Goal: Contribute content: Add original content to the website for others to see

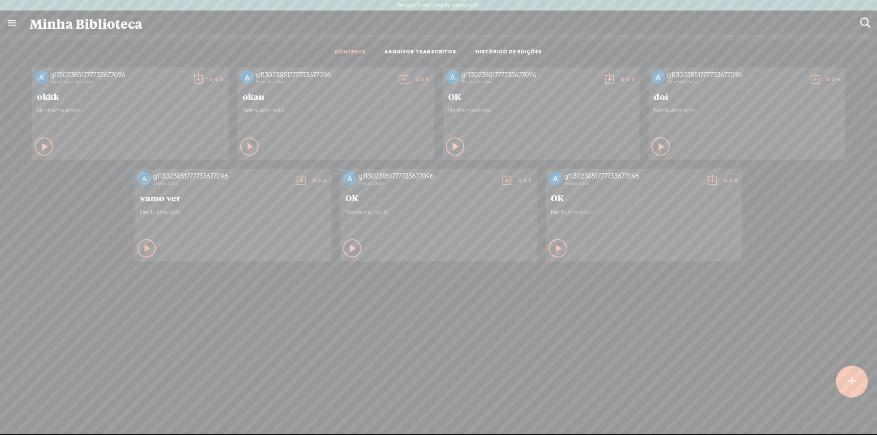
click at [858, 378] on div at bounding box center [852, 382] width 32 height 32
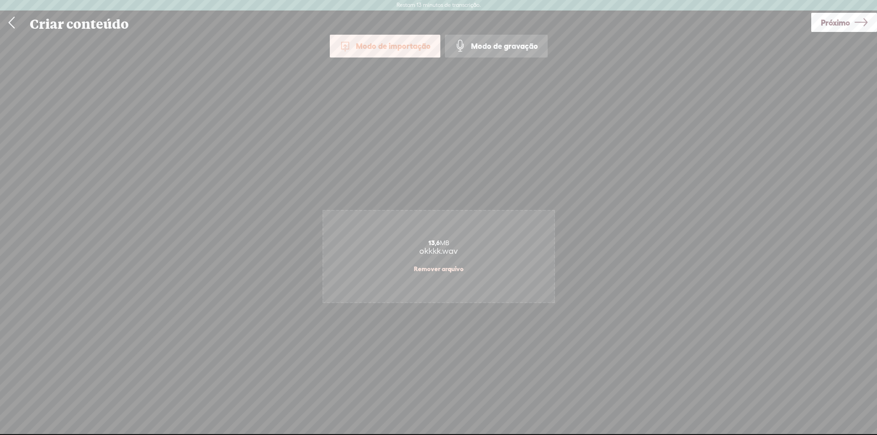
click at [868, 23] on link "Próximo" at bounding box center [844, 22] width 66 height 19
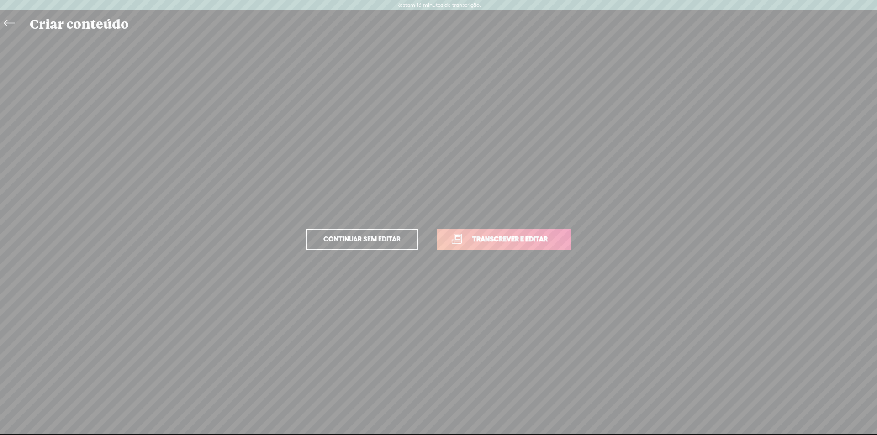
click at [533, 242] on font "Transcrever e editar" at bounding box center [509, 239] width 75 height 8
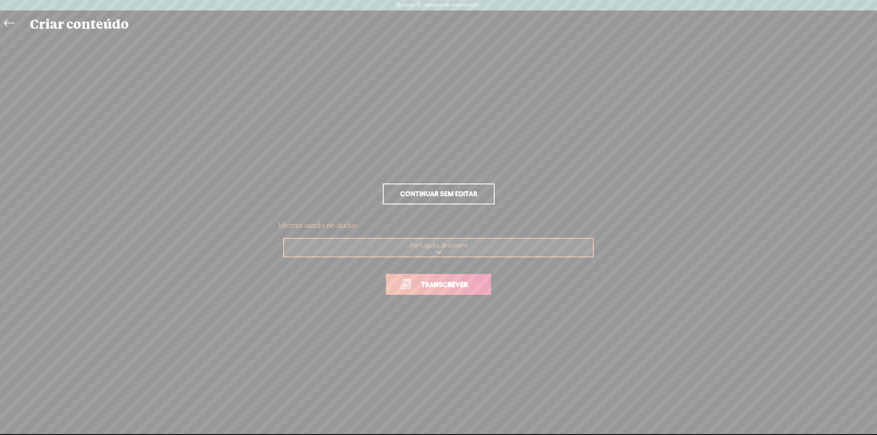
click at [472, 280] on span "Transcrever" at bounding box center [444, 285] width 66 height 11
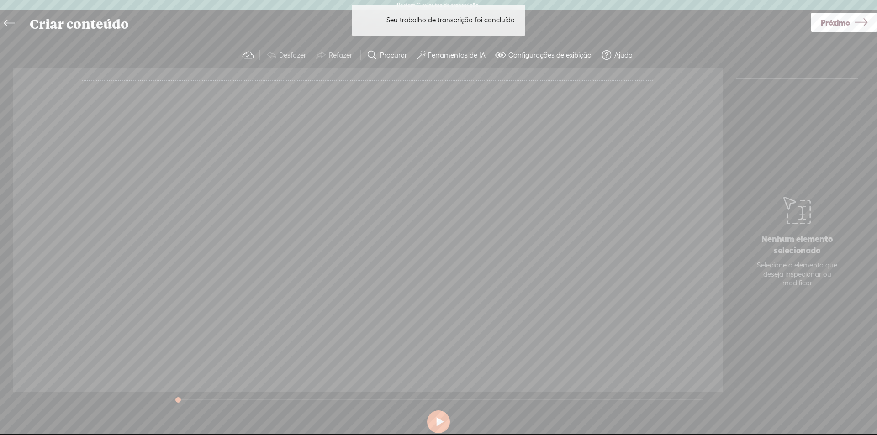
click at [465, 55] on font "Ferramentas de IA" at bounding box center [457, 55] width 58 height 8
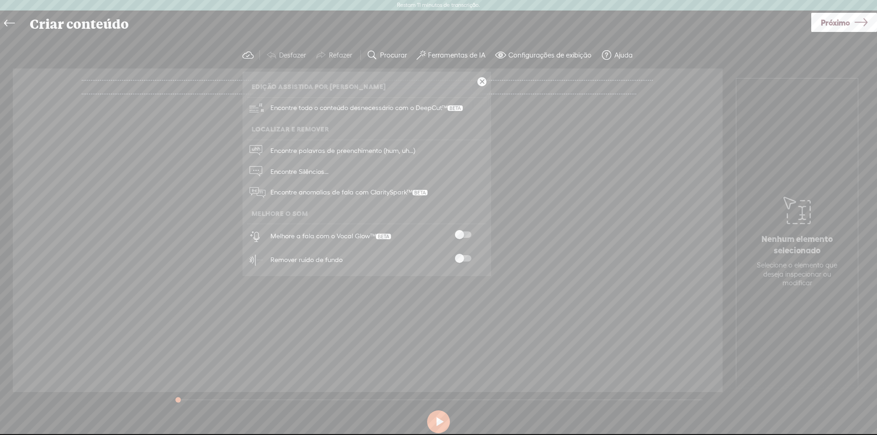
click at [463, 230] on div "Melhore a fala com o Vocal Glow™" at bounding box center [376, 236] width 219 height 24
click at [465, 239] on div at bounding box center [463, 236] width 40 height 9
click at [463, 235] on span at bounding box center [463, 235] width 16 height 6
click at [459, 259] on span at bounding box center [463, 258] width 16 height 6
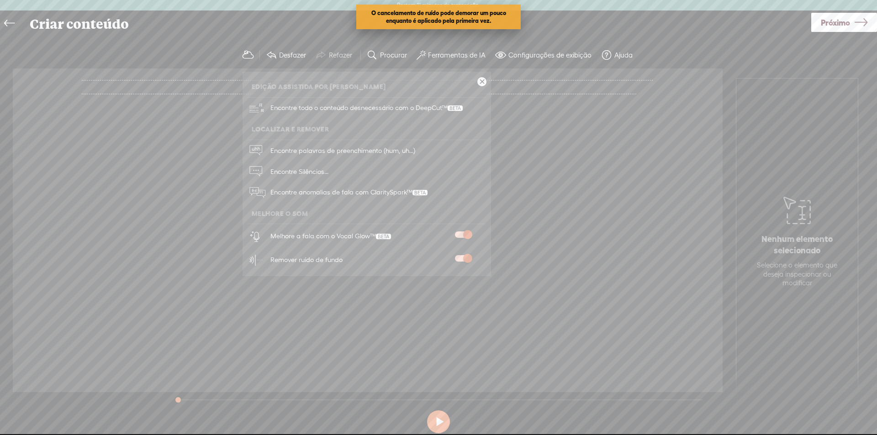
click at [443, 417] on button at bounding box center [438, 422] width 23 height 23
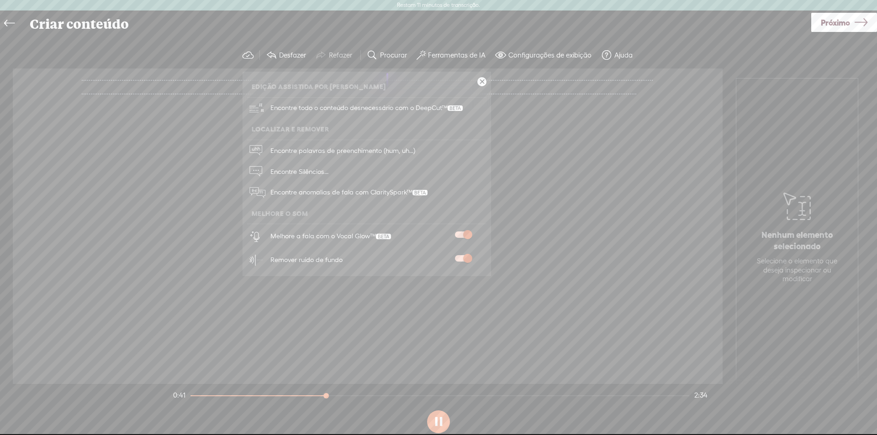
click at [292, 50] on button "Desfazer" at bounding box center [287, 55] width 50 height 18
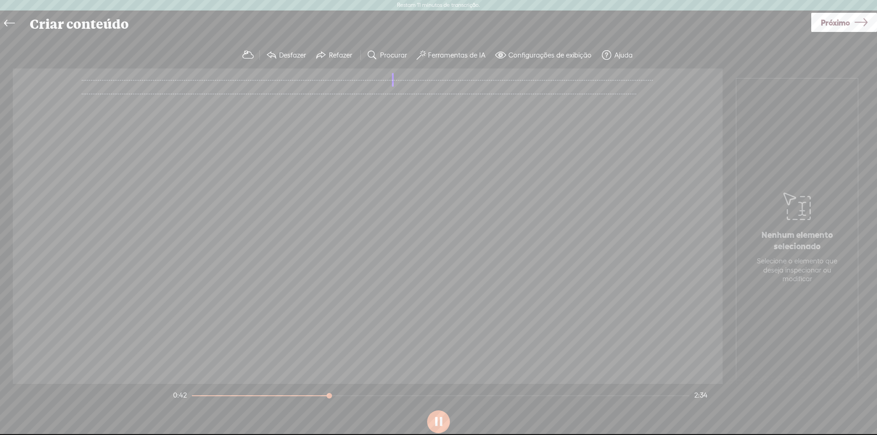
click at [18, 21] on link at bounding box center [11, 23] width 21 height 21
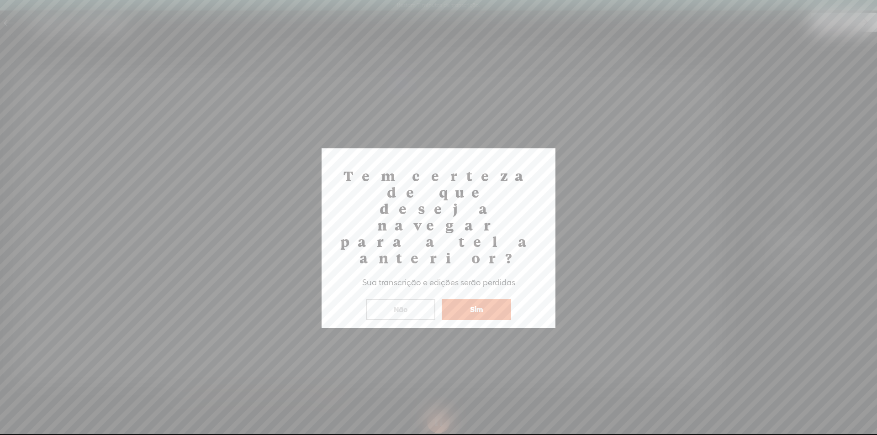
click at [460, 299] on button "Sim" at bounding box center [476, 309] width 69 height 21
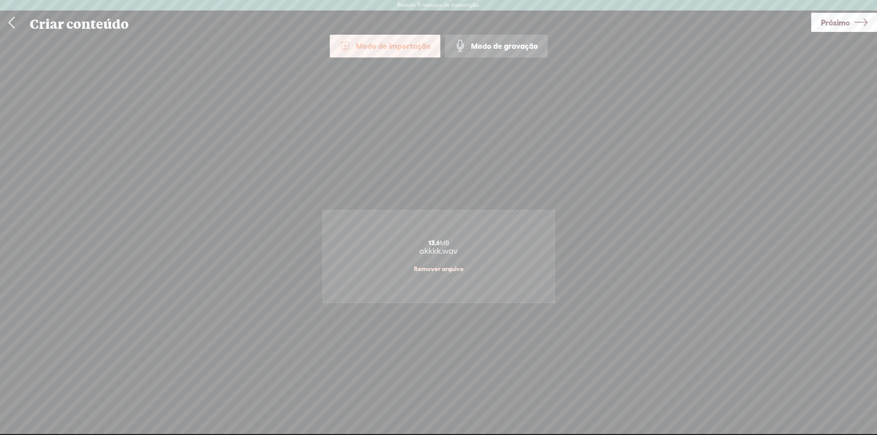
click at [427, 264] on div "13,6 MB okkkk.wav Remover arquivo" at bounding box center [438, 256] width 231 height 91
click at [448, 266] on font "Remover arquivo" at bounding box center [439, 268] width 50 height 7
click at [448, 266] on font "ou arraste e solte seu arquivo de áudio ou vídeo aqui" at bounding box center [470, 261] width 153 height 17
click at [860, 29] on icon at bounding box center [861, 22] width 13 height 23
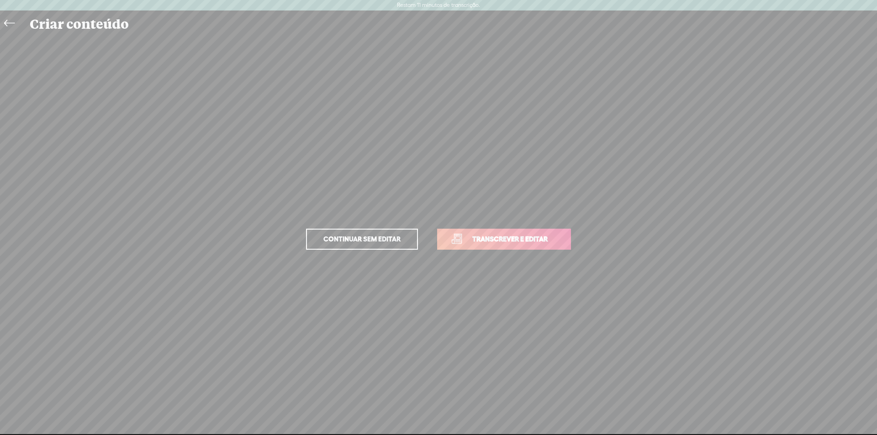
click at [523, 244] on span "Transcrever e editar" at bounding box center [510, 239] width 95 height 11
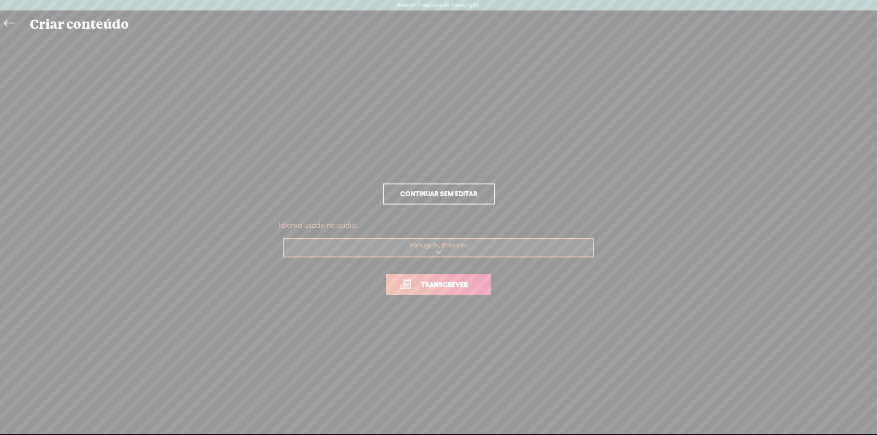
click at [445, 288] on font "Transcrever" at bounding box center [444, 285] width 47 height 8
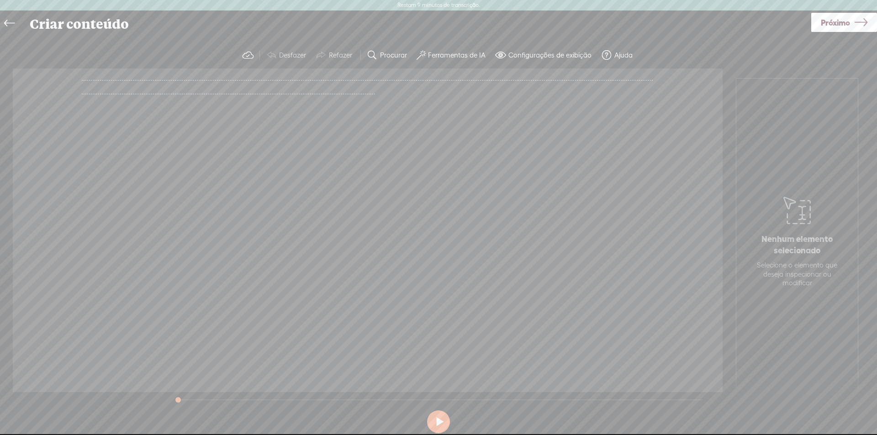
click at [439, 416] on button at bounding box center [438, 422] width 23 height 23
click at [444, 421] on section at bounding box center [438, 422] width 534 height 30
click at [469, 52] on font "Ferramentas de IA" at bounding box center [457, 55] width 58 height 8
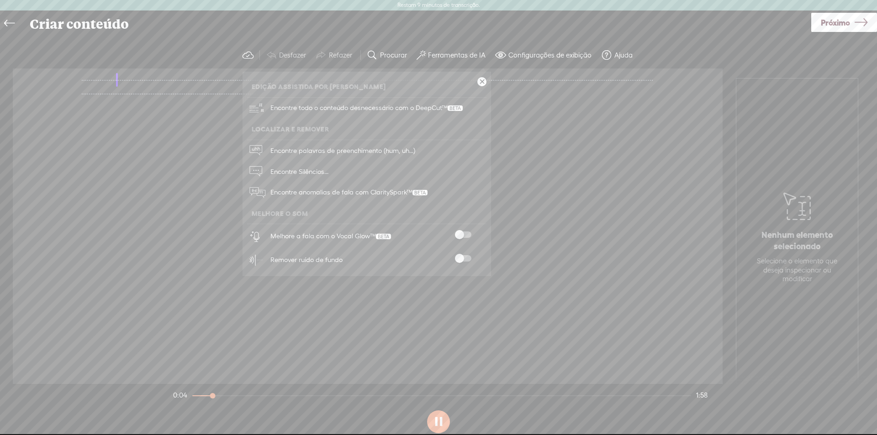
click at [458, 237] on span at bounding box center [463, 235] width 16 height 6
click at [431, 421] on button at bounding box center [438, 422] width 23 height 23
click at [469, 256] on span at bounding box center [463, 258] width 16 height 6
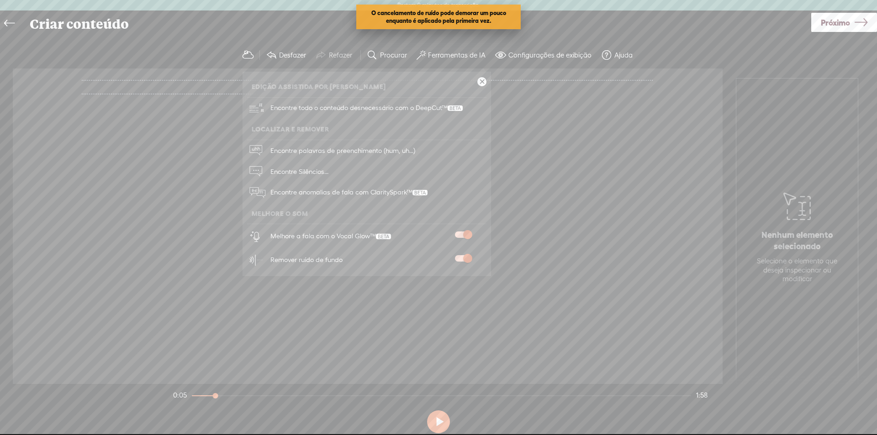
click at [692, 220] on div "Desconhecido · · · · · · · · · · · · · · · · · · · · · · · · · · · · · · · · · …" at bounding box center [368, 227] width 710 height 316
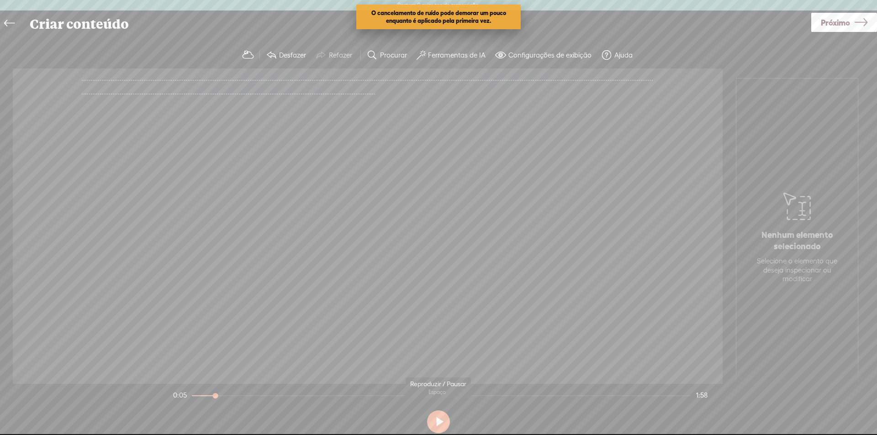
click at [446, 422] on button at bounding box center [438, 422] width 23 height 23
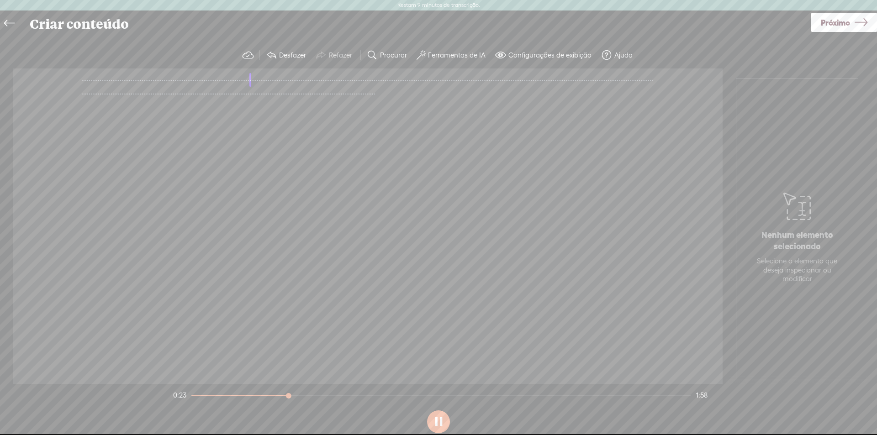
click at [248, 397] on section "0:23 1:58" at bounding box center [440, 395] width 538 height 23
click at [250, 395] on div at bounding box center [441, 395] width 501 height 1
drag, startPoint x: 299, startPoint y: 397, endPoint x: 274, endPoint y: 396, distance: 24.7
click at [274, 396] on div at bounding box center [270, 396] width 21 height 21
click at [0, 0] on button at bounding box center [0, 0] width 0 height 0
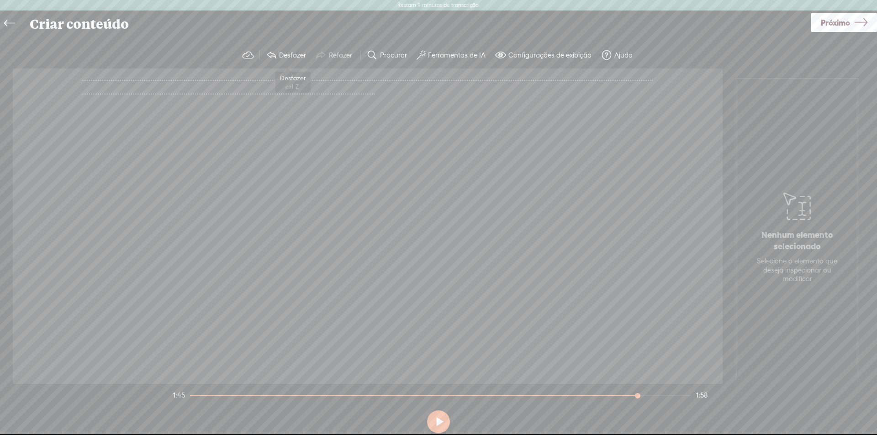
click at [277, 55] on span at bounding box center [271, 55] width 11 height 11
click at [8, 21] on icon at bounding box center [9, 23] width 11 height 21
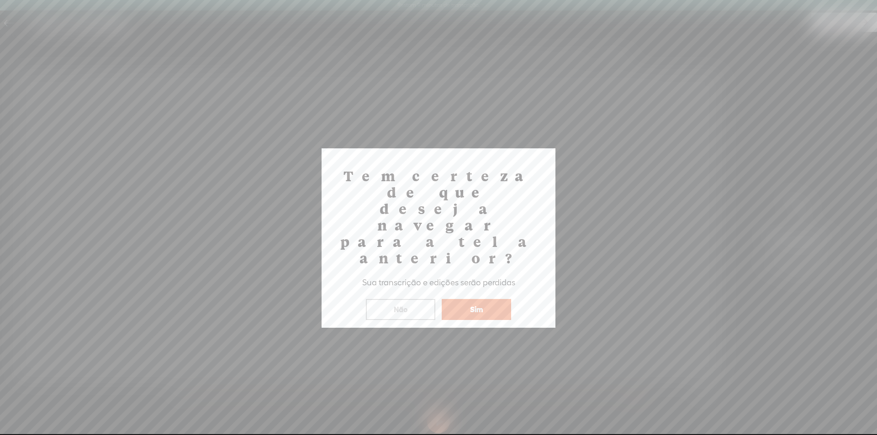
click at [468, 299] on button "Sim" at bounding box center [476, 309] width 69 height 21
